Goal: Download file/media

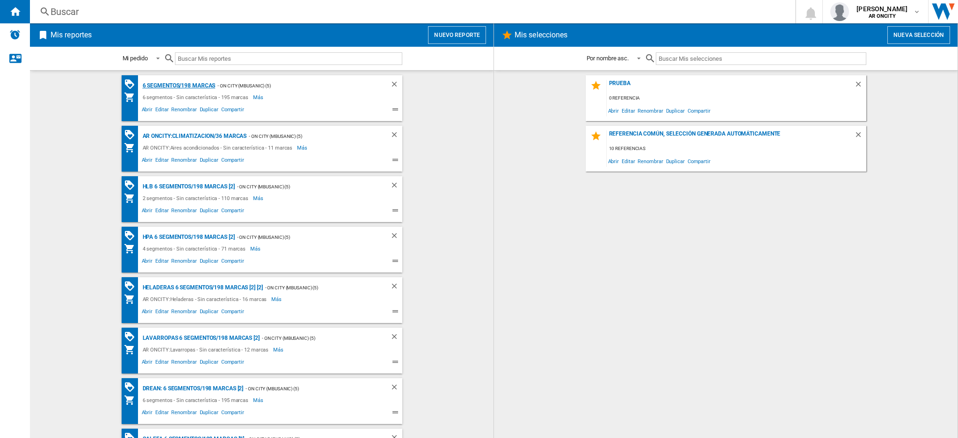
click at [162, 87] on div "6 segmentos/198 marcas" at bounding box center [177, 86] width 75 height 12
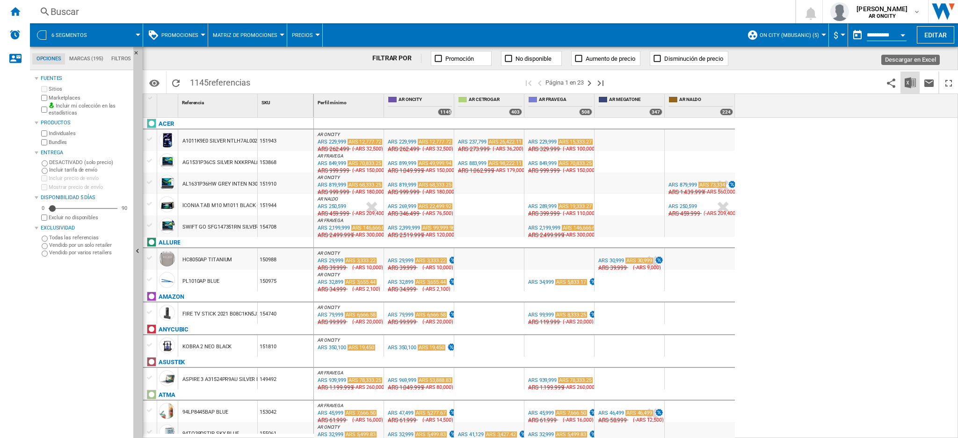
click at [907, 80] on img "Descargar en Excel" at bounding box center [910, 82] width 11 height 11
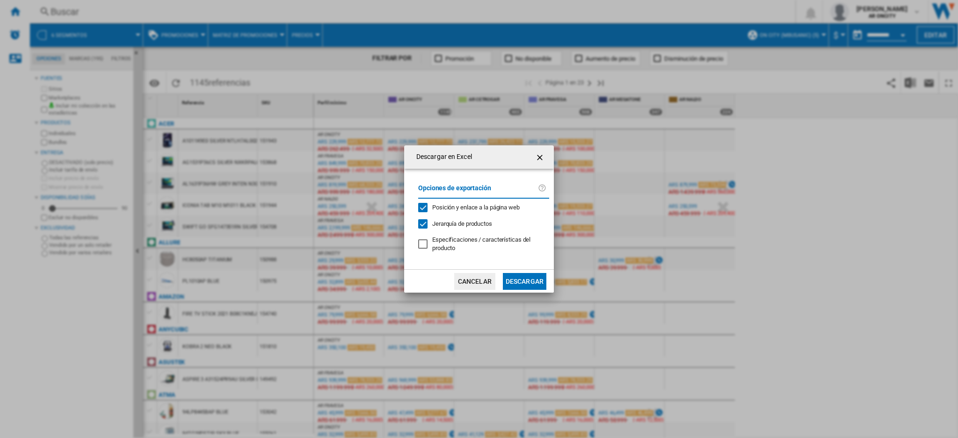
click at [516, 277] on button "Descargar" at bounding box center [525, 281] width 44 height 17
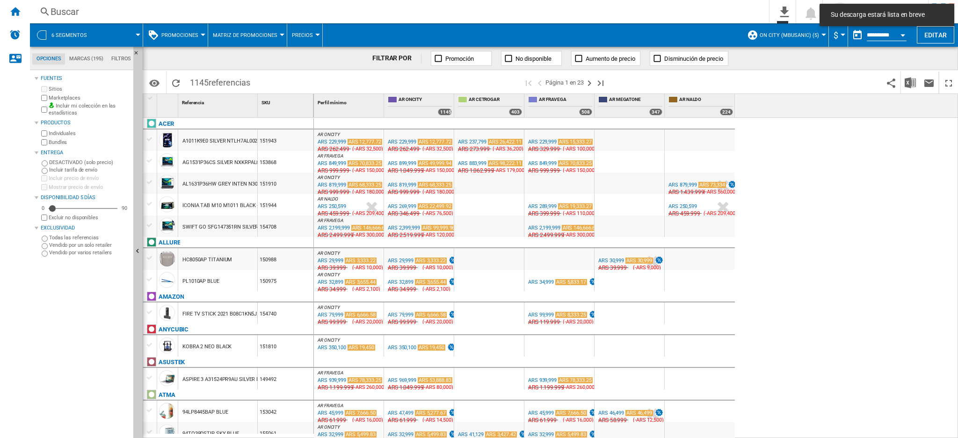
click at [516, 277] on div at bounding box center [489, 281] width 70 height 22
